Goal: Task Accomplishment & Management: Complete application form

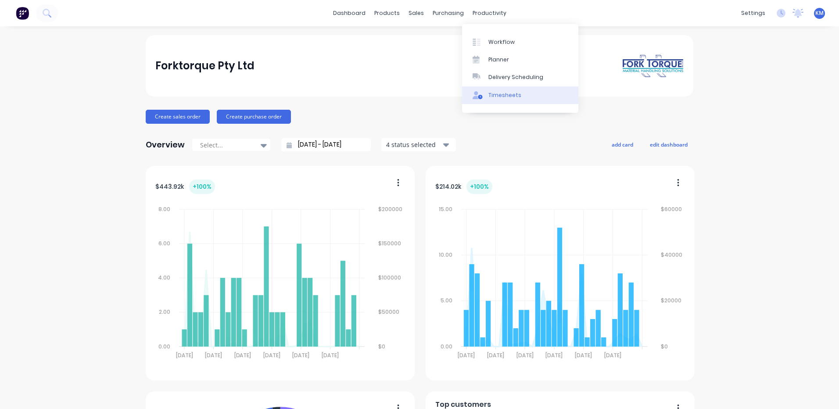
click at [498, 94] on div "Timesheets" at bounding box center [505, 95] width 33 height 8
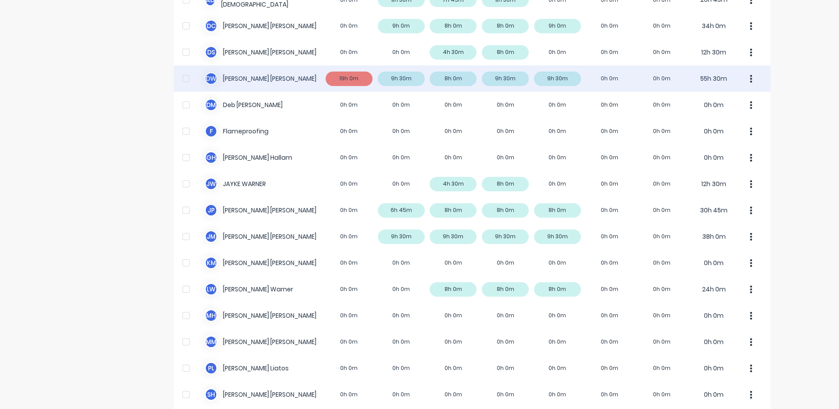
scroll to position [132, 0]
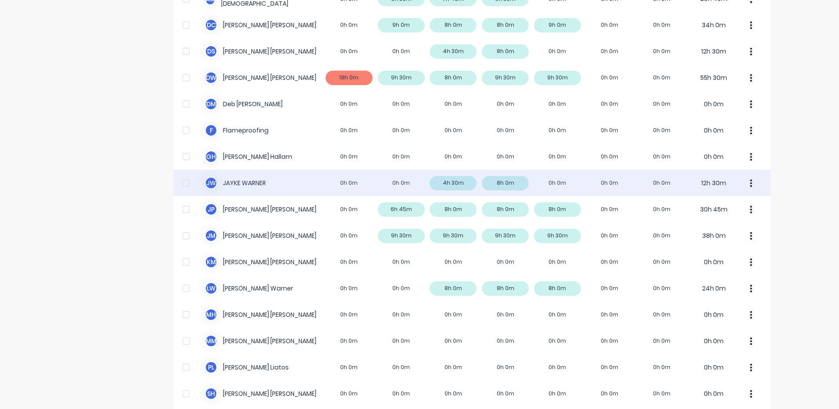
click at [530, 180] on div "J W JAYKE WARNER 0h 0m 0h 0m 4h 30m 8h 0m 0h 0m 0h 0m 0h 0m 12h 30m" at bounding box center [472, 183] width 597 height 26
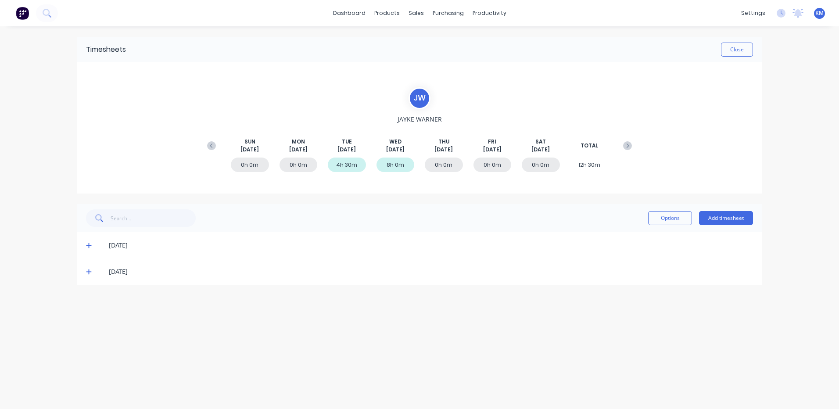
click at [89, 269] on icon at bounding box center [89, 272] width 6 height 6
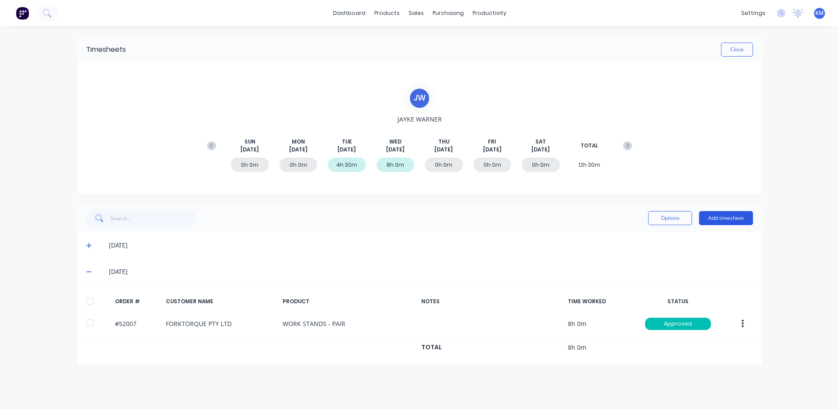
click at [741, 214] on button "Add timesheet" at bounding box center [726, 218] width 54 height 14
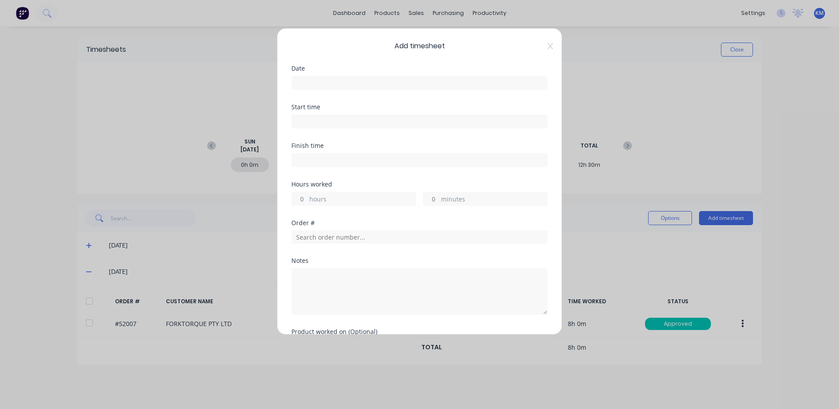
click at [475, 85] on input at bounding box center [419, 82] width 255 height 13
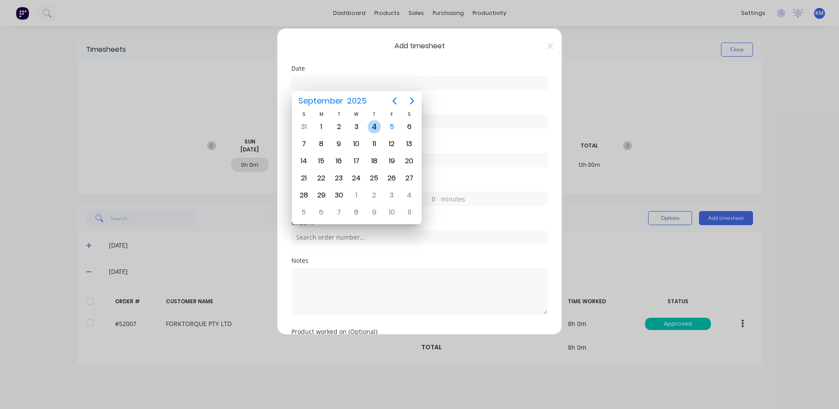
click at [377, 127] on div "4" at bounding box center [374, 126] width 13 height 13
type input "04/09/2025"
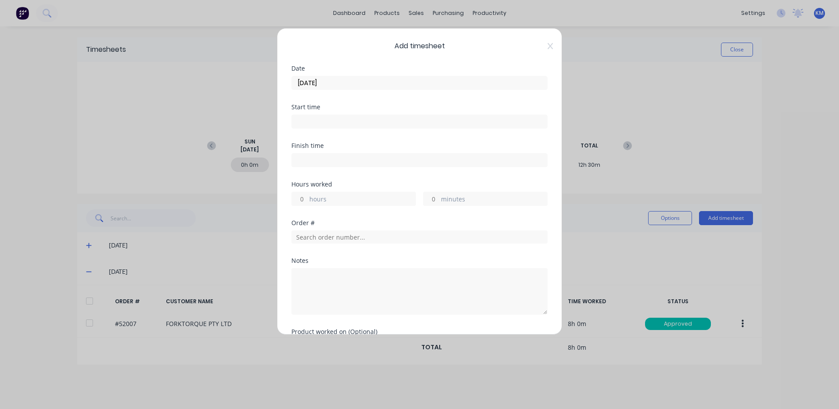
click at [357, 203] on label "hours" at bounding box center [362, 199] width 106 height 11
click at [307, 203] on input "hours" at bounding box center [299, 198] width 15 height 13
type input "8"
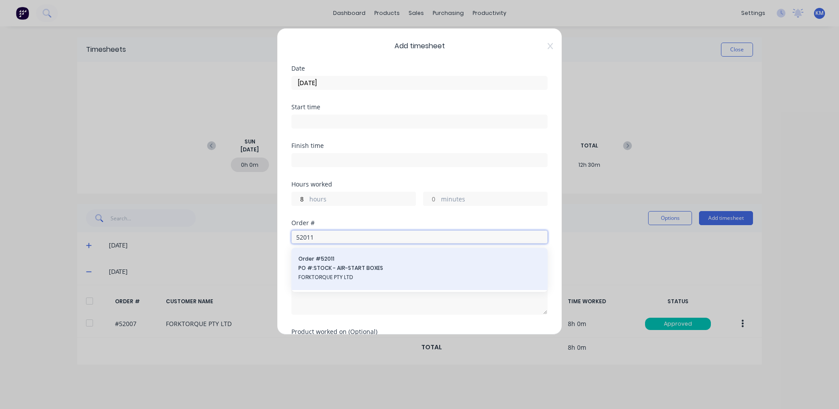
type input "52011"
click at [377, 280] on span "FORKTORQUE PTY LTD" at bounding box center [420, 277] width 242 height 8
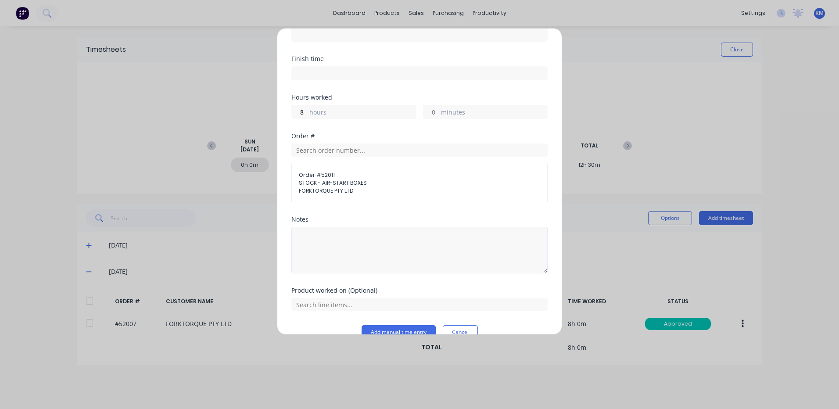
scroll to position [88, 0]
click at [366, 252] on textarea at bounding box center [419, 249] width 256 height 47
type textarea "WELD UP BOX"
click at [341, 307] on input "text" at bounding box center [419, 303] width 256 height 13
click at [302, 279] on icon at bounding box center [302, 282] width 6 height 6
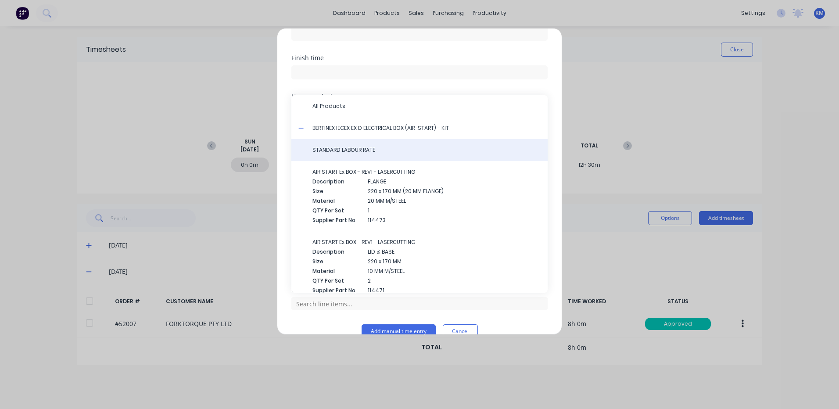
click at [354, 150] on span "STANDARD LABOUR RATE" at bounding box center [427, 150] width 228 height 8
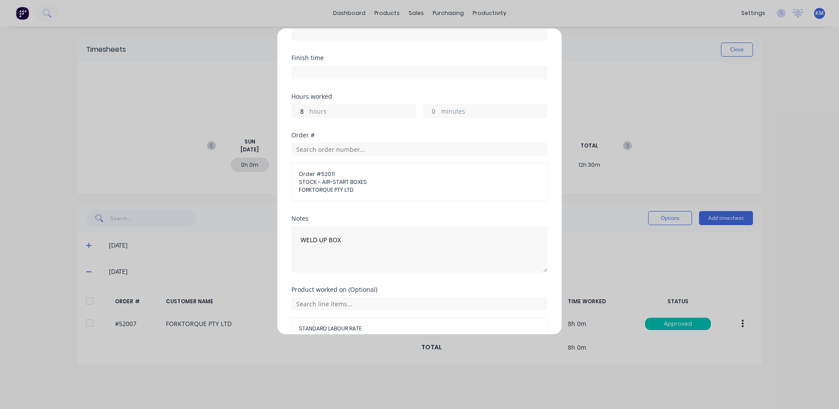
scroll to position [134, 0]
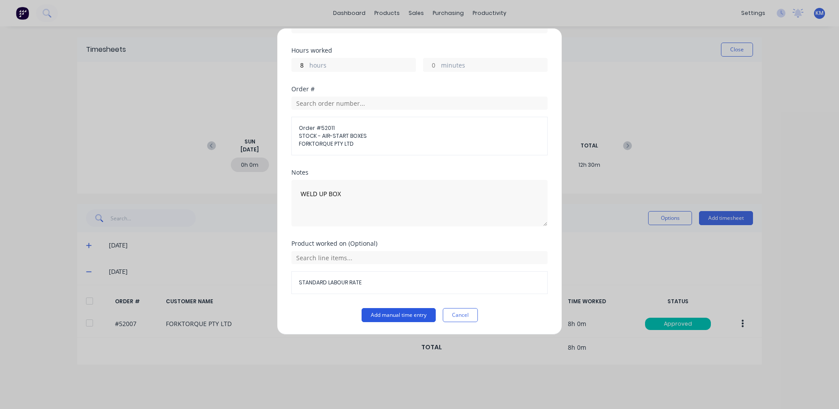
click at [395, 312] on button "Add manual time entry" at bounding box center [399, 315] width 74 height 14
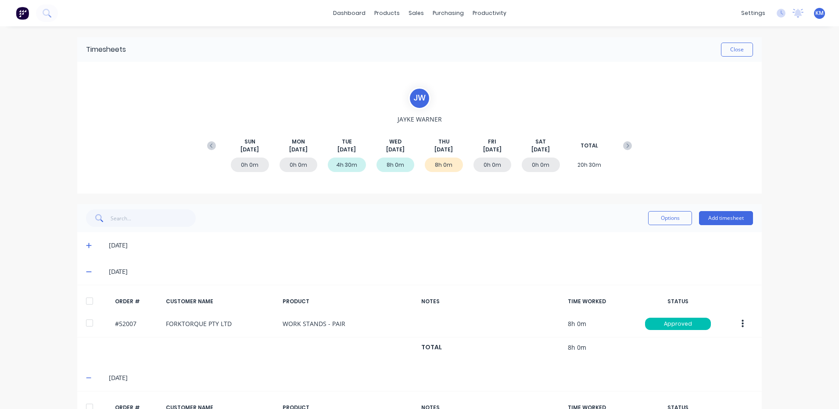
scroll to position [44, 0]
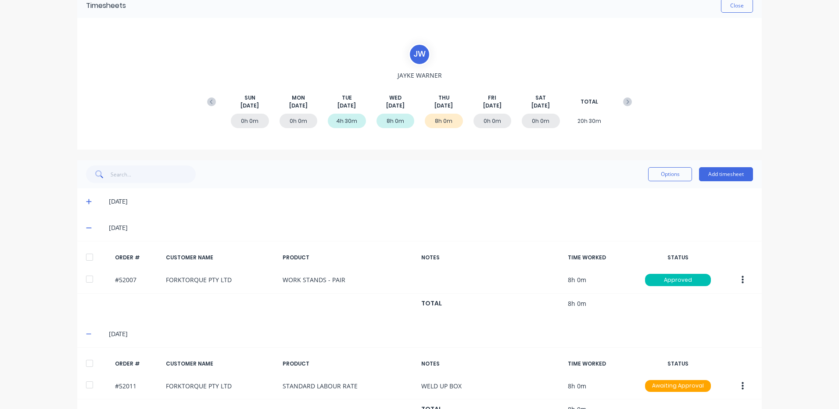
click at [86, 359] on div at bounding box center [90, 364] width 18 height 18
click at [662, 181] on div "Options Add timesheet" at bounding box center [700, 175] width 105 height 18
click at [666, 176] on button "Options" at bounding box center [670, 174] width 44 height 14
click at [651, 195] on div "Approve" at bounding box center [651, 197] width 68 height 13
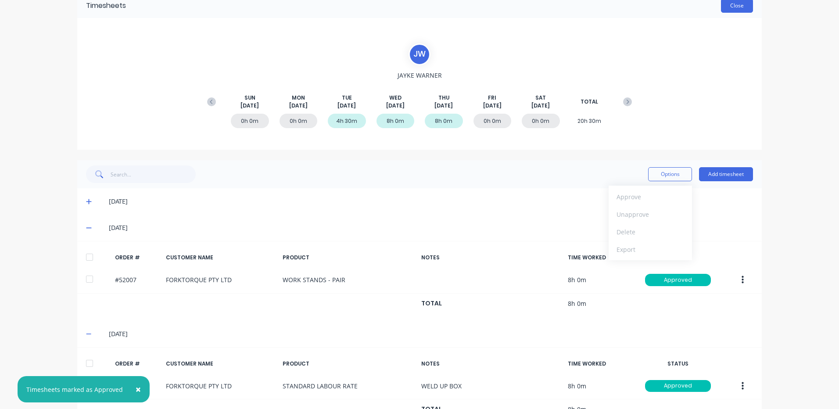
click at [727, 10] on button "Close" at bounding box center [737, 6] width 32 height 14
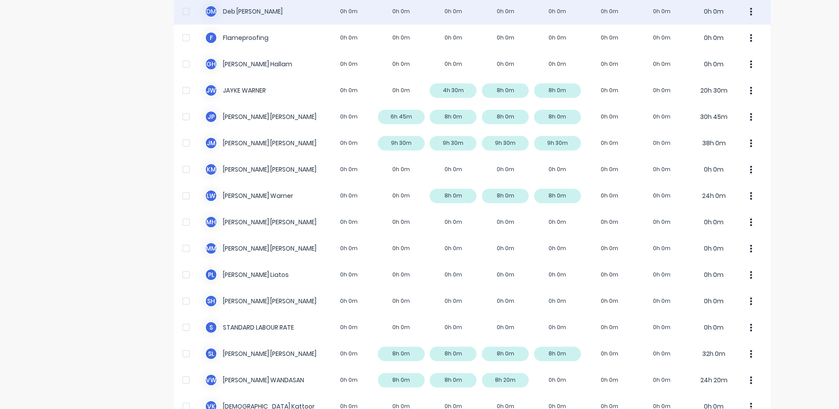
scroll to position [263, 0]
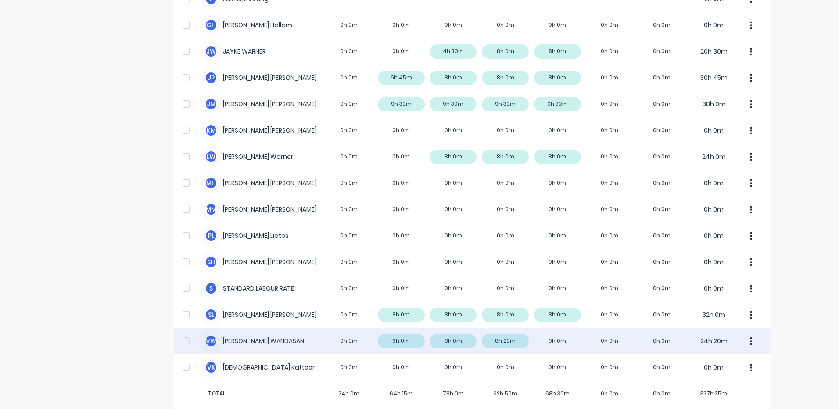
click at [522, 341] on div "V W VINCENT WANDASAN 0h 0m 8h 0m 8h 0m 8h 20m 0h 0m 0h 0m 0h 0m 24h 20m" at bounding box center [472, 341] width 597 height 26
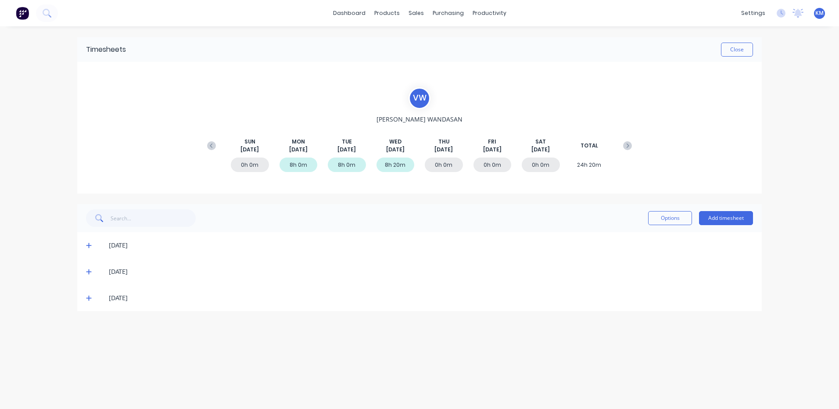
click at [88, 300] on icon at bounding box center [89, 298] width 6 height 6
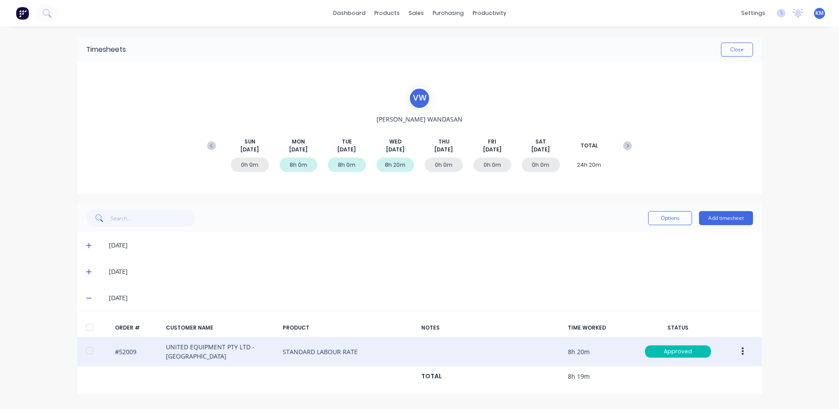
click at [749, 355] on button "button" at bounding box center [743, 352] width 21 height 16
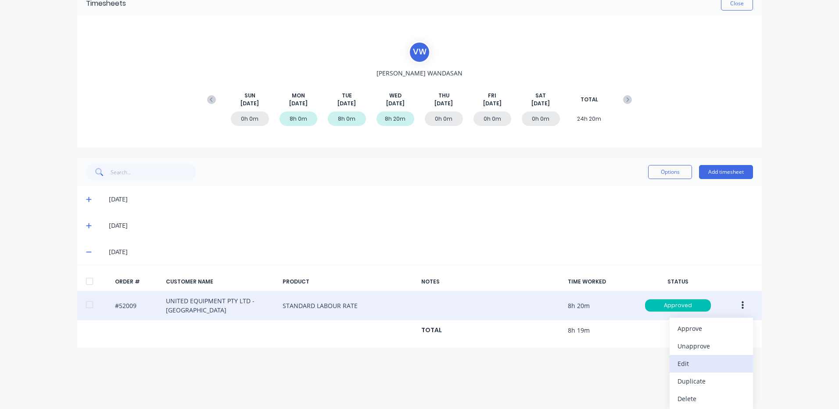
scroll to position [47, 0]
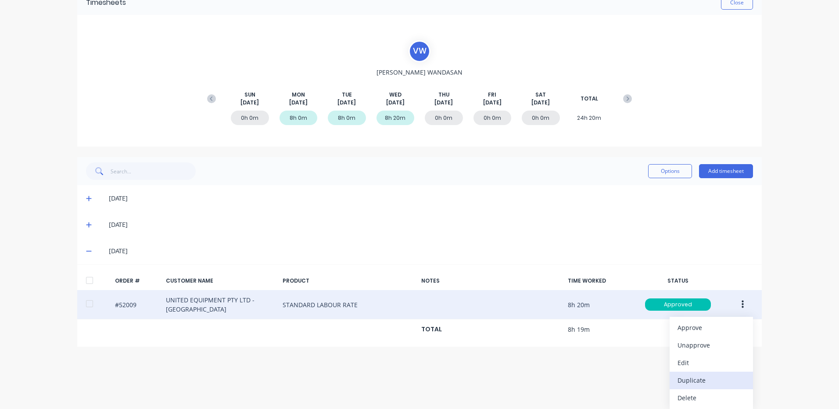
click at [715, 376] on div "Duplicate" at bounding box center [712, 380] width 68 height 13
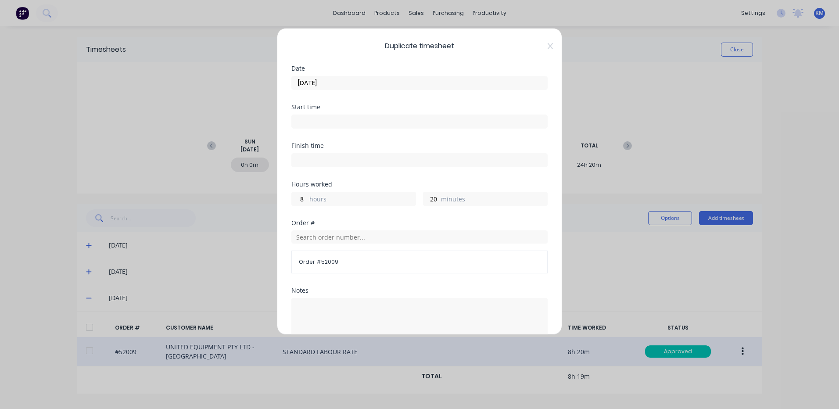
click at [420, 86] on input "03/09/2025" at bounding box center [419, 82] width 255 height 13
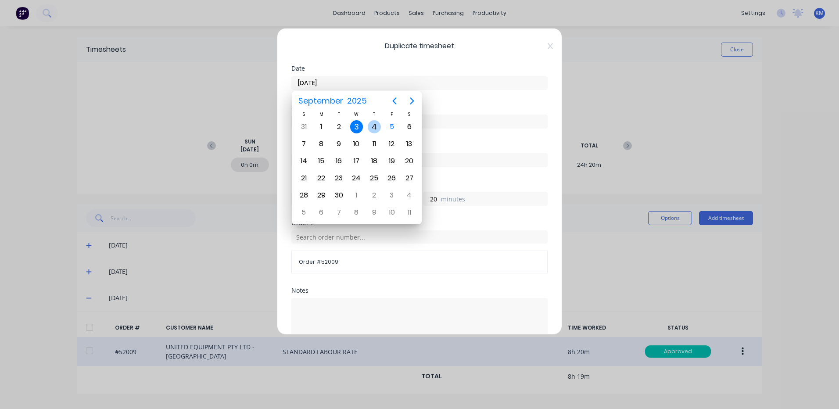
click at [378, 126] on div "4" at bounding box center [374, 126] width 13 height 13
type input "04/09/2025"
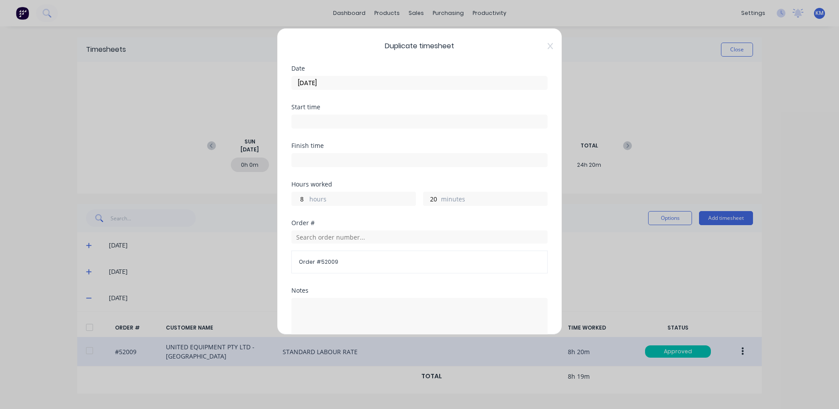
click at [354, 199] on label "hours" at bounding box center [362, 199] width 106 height 11
click at [307, 199] on input "8" at bounding box center [299, 198] width 15 height 13
click at [354, 199] on label "hours" at bounding box center [362, 199] width 106 height 11
click at [307, 199] on input "8" at bounding box center [299, 198] width 15 height 13
click at [299, 198] on input "8" at bounding box center [299, 198] width 15 height 13
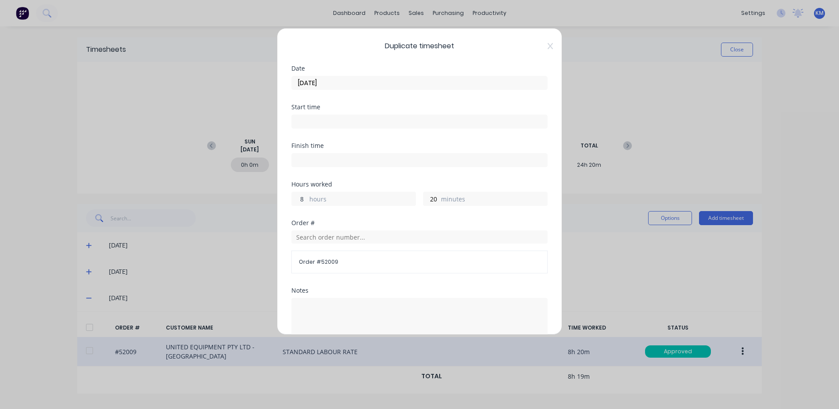
click at [299, 198] on input "8" at bounding box center [299, 198] width 15 height 13
type input "3"
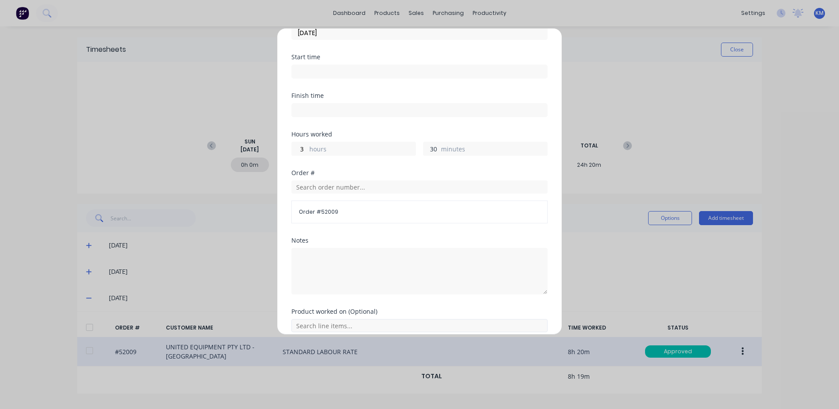
scroll to position [118, 0]
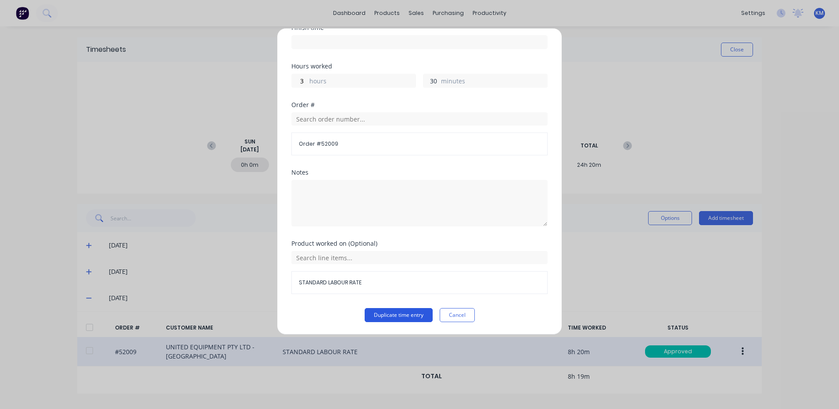
type input "30"
click at [380, 309] on button "Duplicate time entry" at bounding box center [399, 315] width 68 height 14
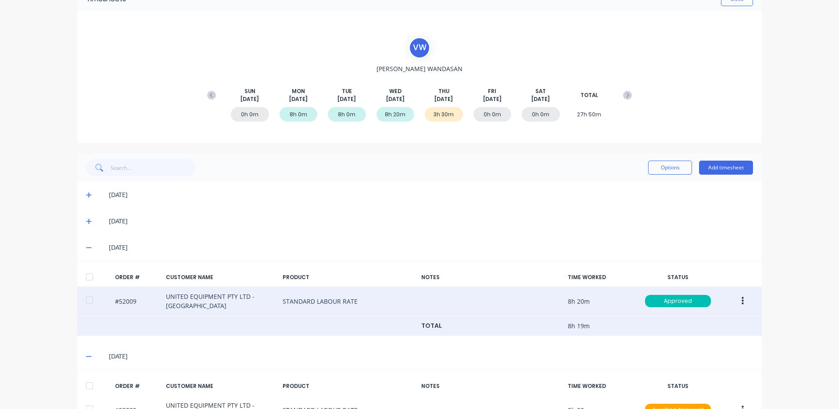
scroll to position [104, 0]
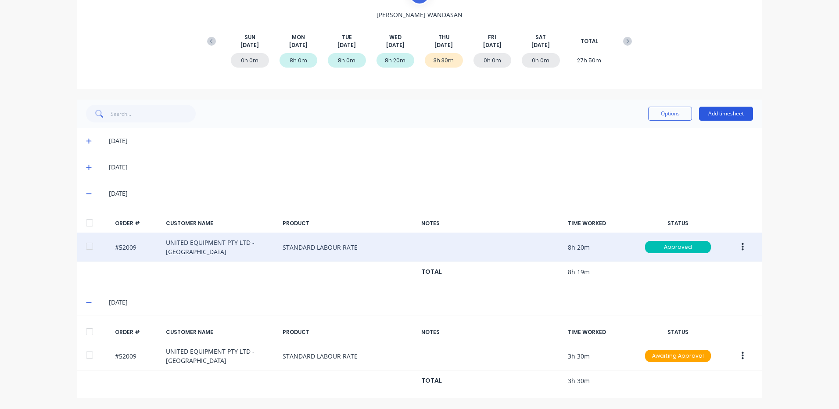
click at [715, 112] on button "Add timesheet" at bounding box center [726, 114] width 54 height 14
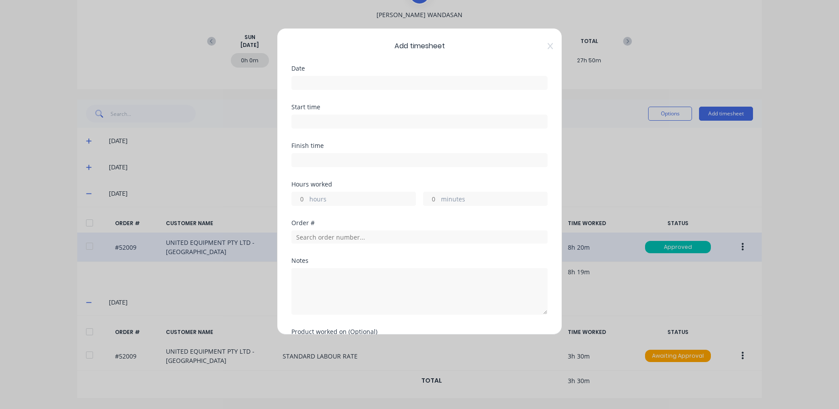
click at [368, 84] on input at bounding box center [419, 82] width 255 height 13
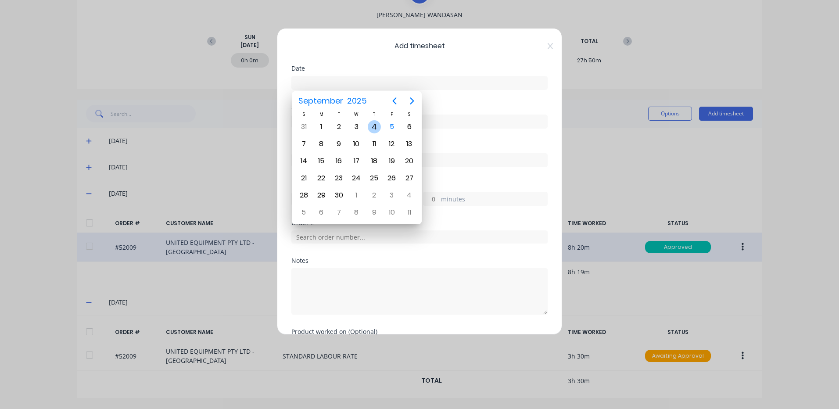
click at [371, 128] on div "4" at bounding box center [374, 126] width 13 height 13
type input "04/09/2025"
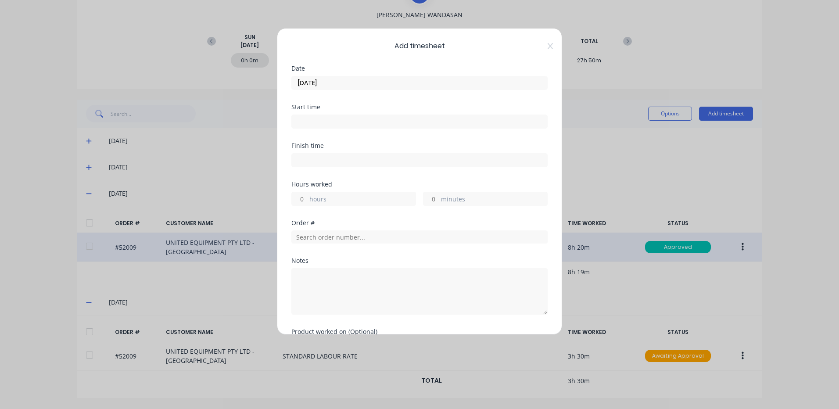
click at [340, 198] on label "hours" at bounding box center [362, 199] width 106 height 11
click at [307, 198] on input "hours" at bounding box center [299, 198] width 15 height 13
type input "5"
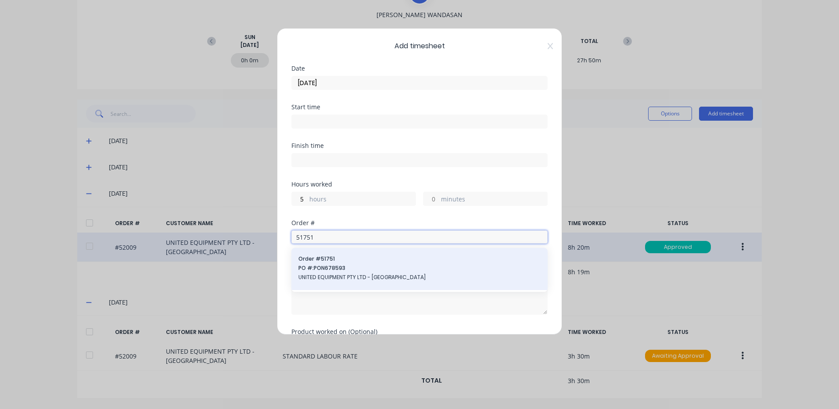
type input "51751"
click at [351, 262] on span "Order # 51751" at bounding box center [420, 259] width 242 height 8
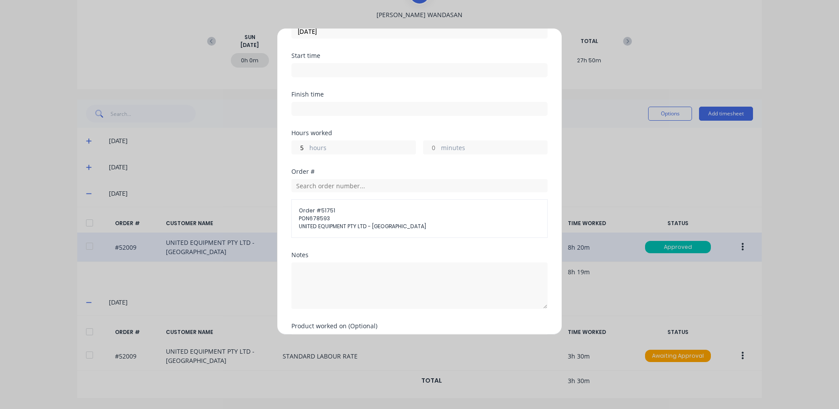
scroll to position [104, 0]
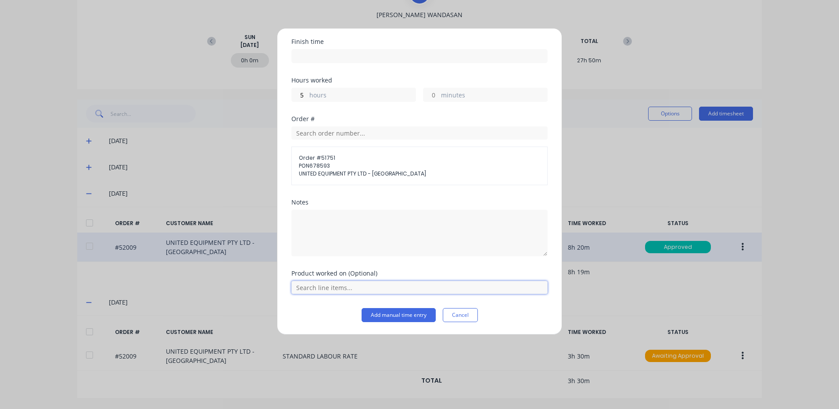
click at [354, 284] on input "text" at bounding box center [419, 287] width 256 height 13
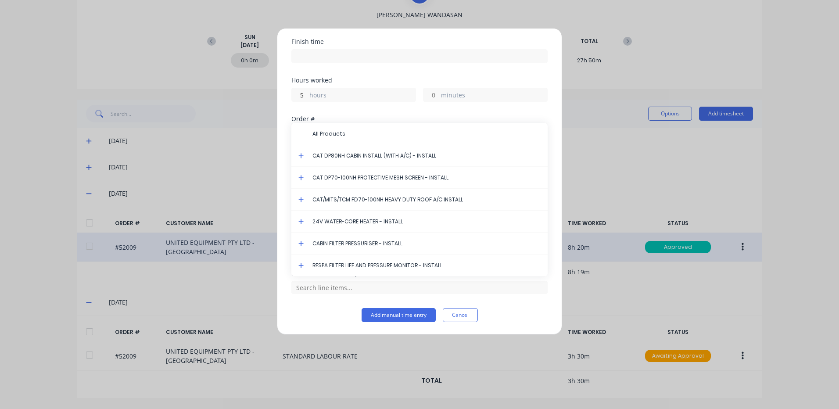
click at [353, 118] on div "Order #" at bounding box center [419, 119] width 256 height 6
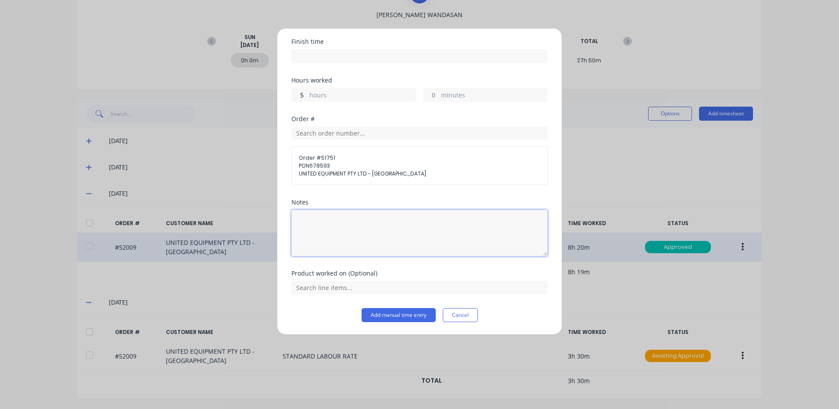
click at [349, 226] on textarea at bounding box center [419, 233] width 256 height 47
type textarea "MOD REAR ENGINE BAY COVER"
click at [450, 289] on input "text" at bounding box center [419, 287] width 256 height 13
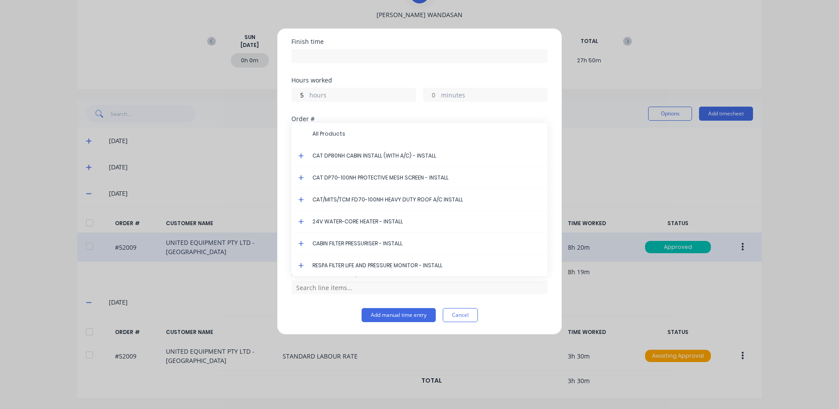
click at [302, 155] on icon at bounding box center [301, 155] width 5 height 5
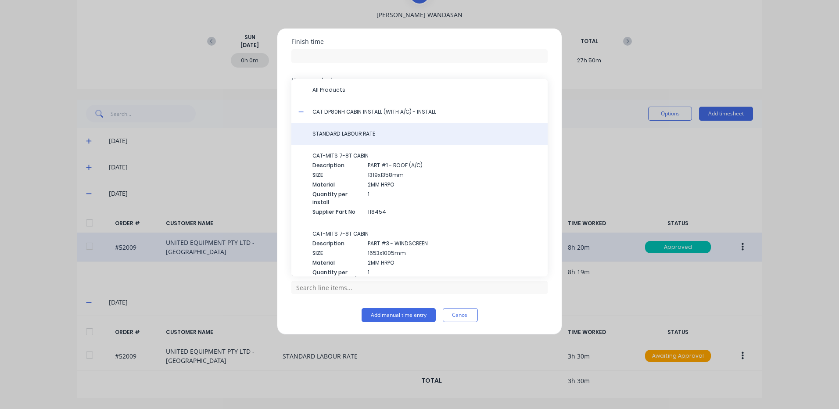
click at [339, 136] on span "STANDARD LABOUR RATE" at bounding box center [427, 134] width 228 height 8
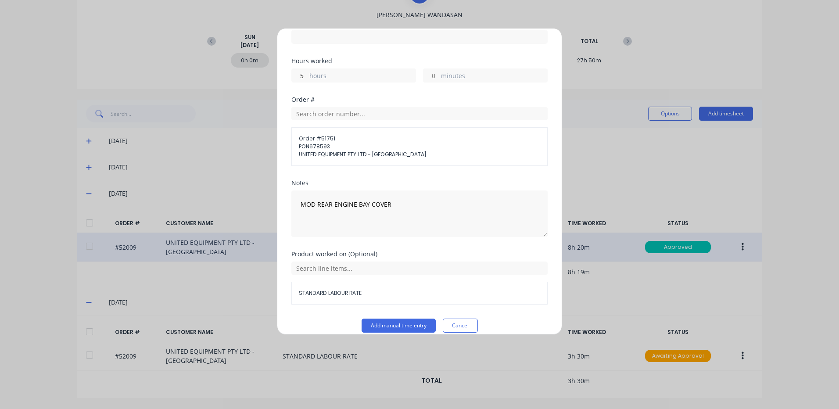
scroll to position [134, 0]
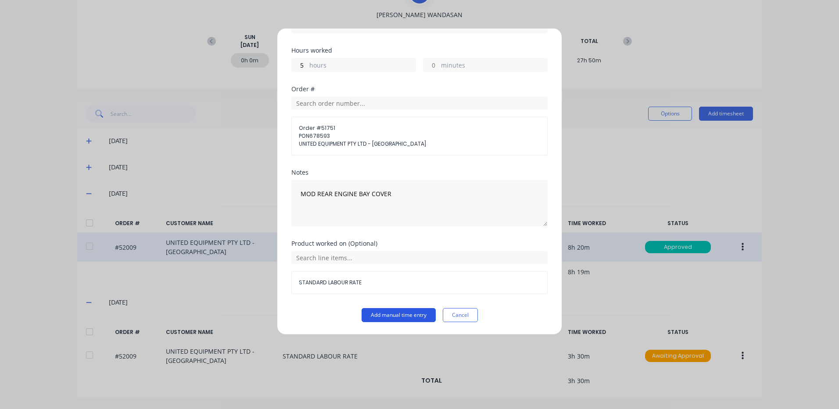
click at [383, 313] on button "Add manual time entry" at bounding box center [399, 315] width 74 height 14
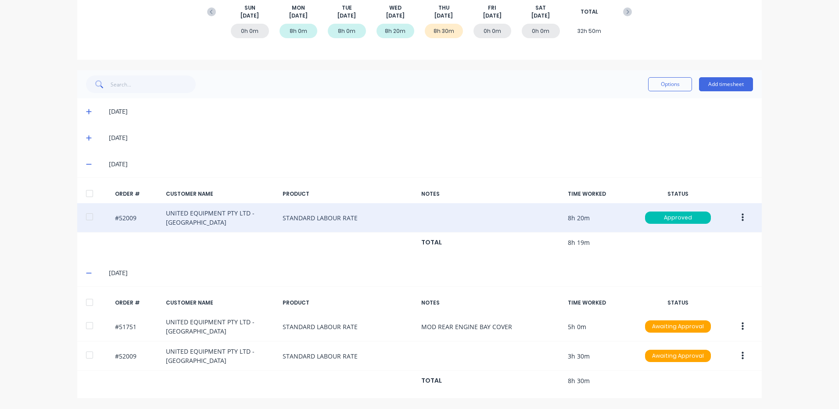
click at [86, 299] on div at bounding box center [90, 303] width 18 height 18
click at [665, 81] on button "Options" at bounding box center [670, 84] width 44 height 14
click at [644, 101] on div "Approve" at bounding box center [651, 107] width 68 height 13
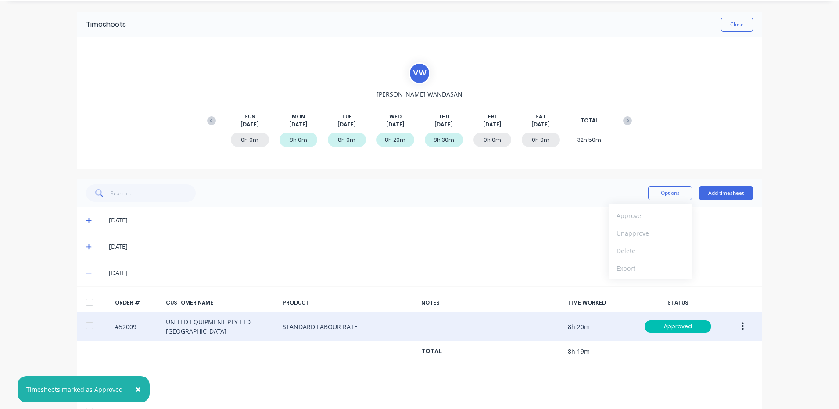
scroll to position [2, 0]
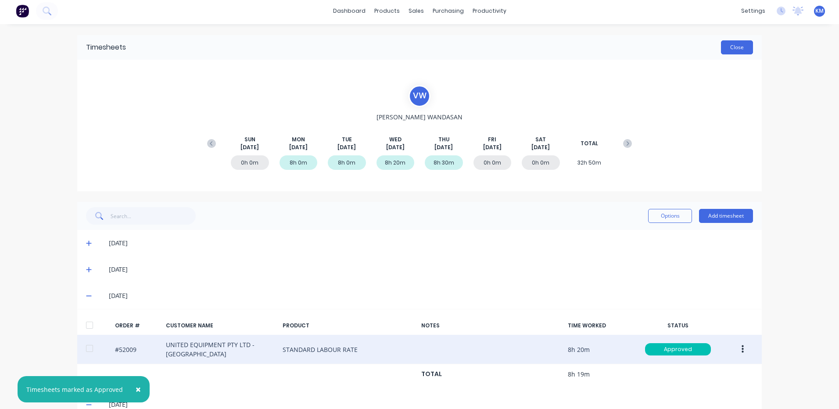
click at [738, 47] on button "Close" at bounding box center [737, 47] width 32 height 14
